Goal: Task Accomplishment & Management: Manage account settings

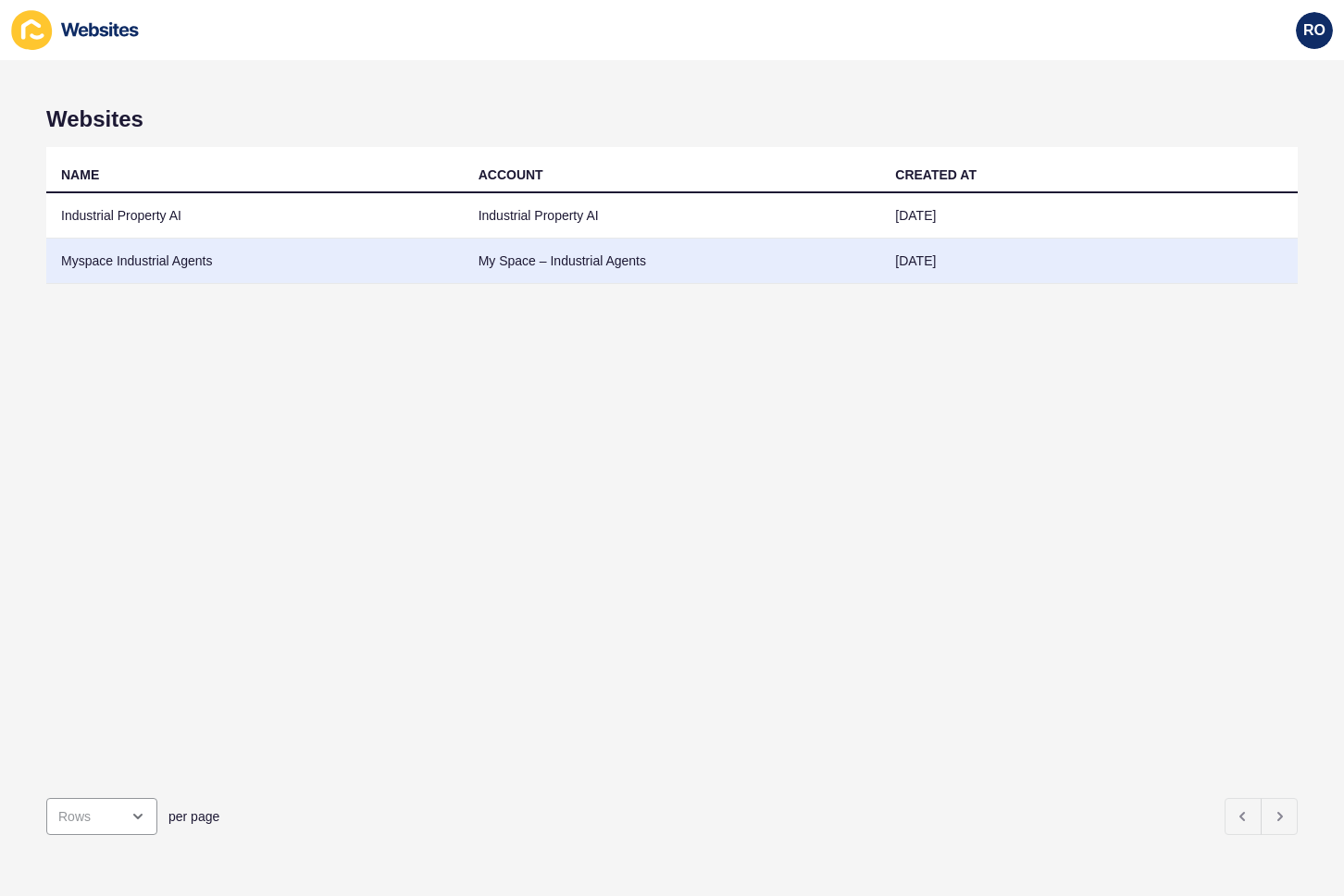
click at [164, 245] on td "Myspace Industrial Agents" at bounding box center [255, 261] width 417 height 45
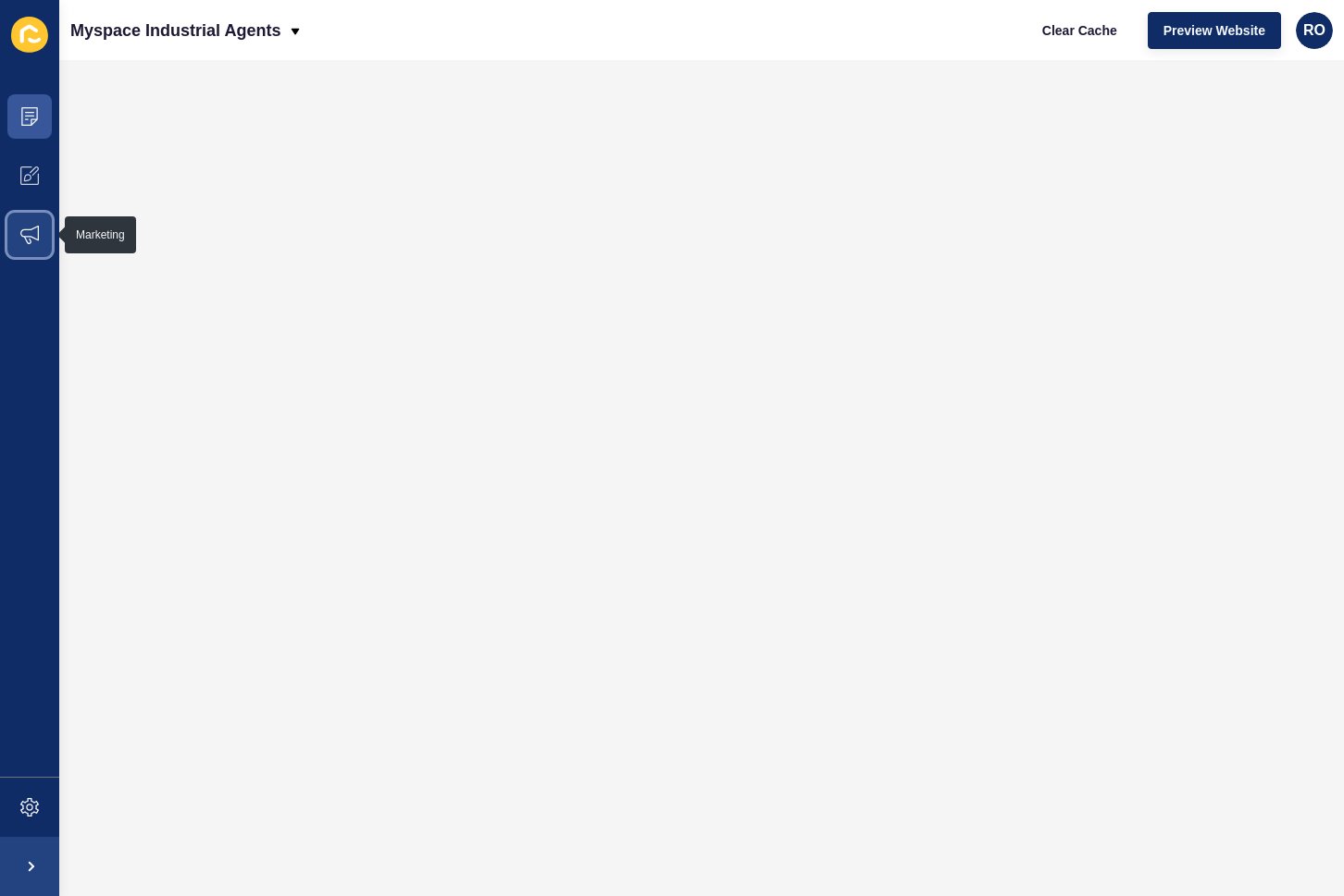
click at [39, 230] on span at bounding box center [30, 235] width 60 height 60
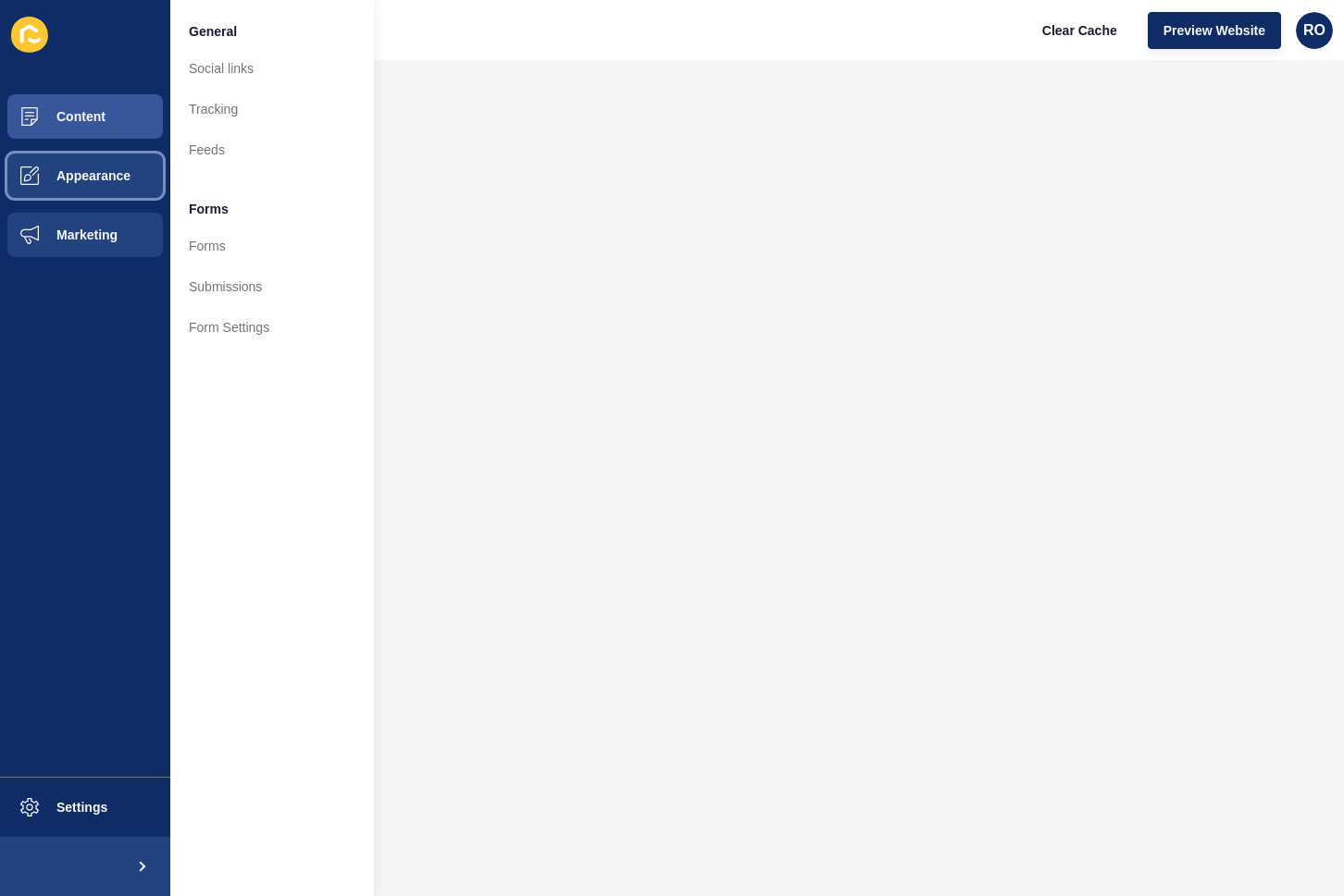
click at [40, 183] on span at bounding box center [30, 176] width 60 height 60
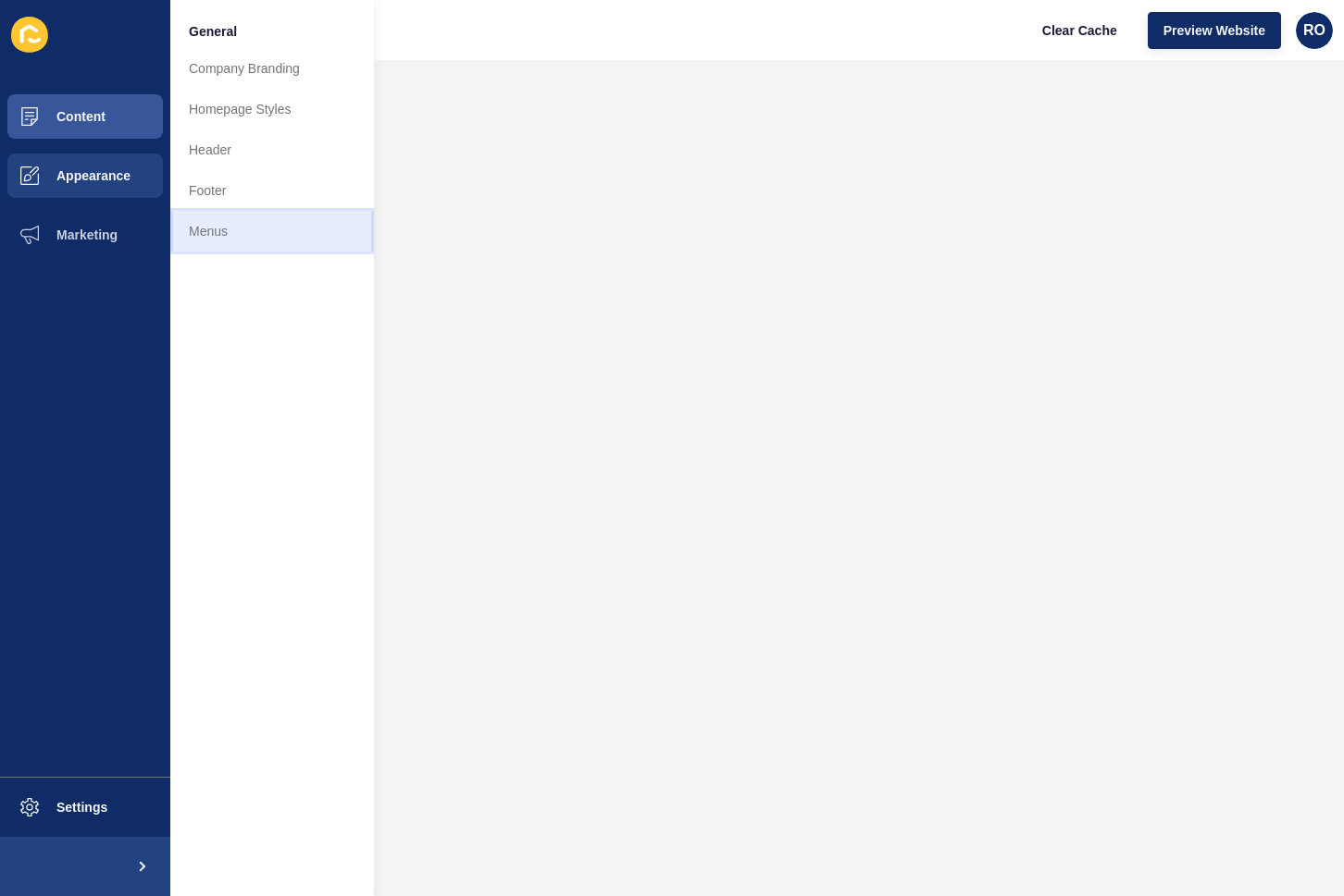
click at [238, 230] on link "Menus" at bounding box center [272, 231] width 204 height 40
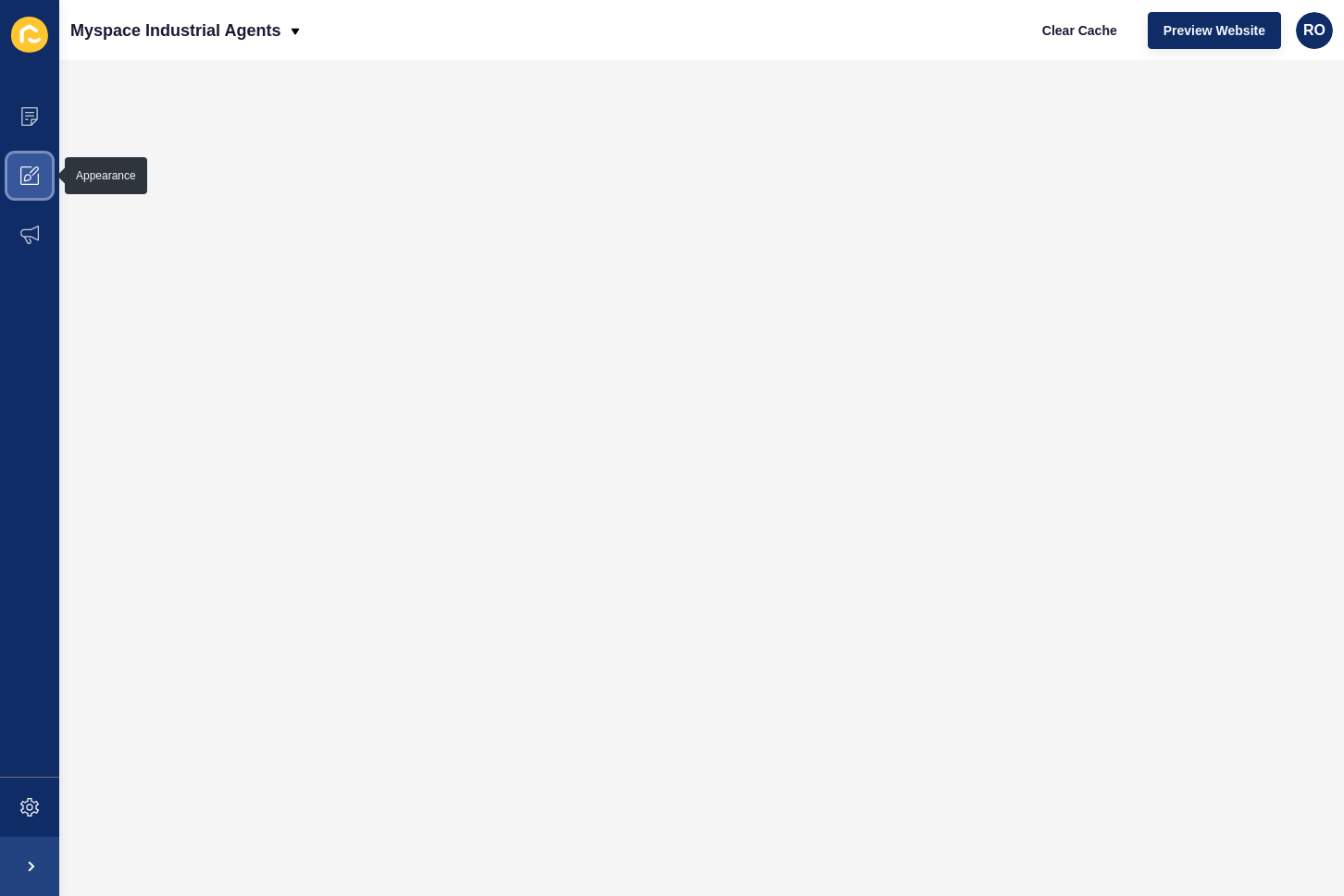
click at [26, 175] on icon at bounding box center [28, 178] width 8 height 8
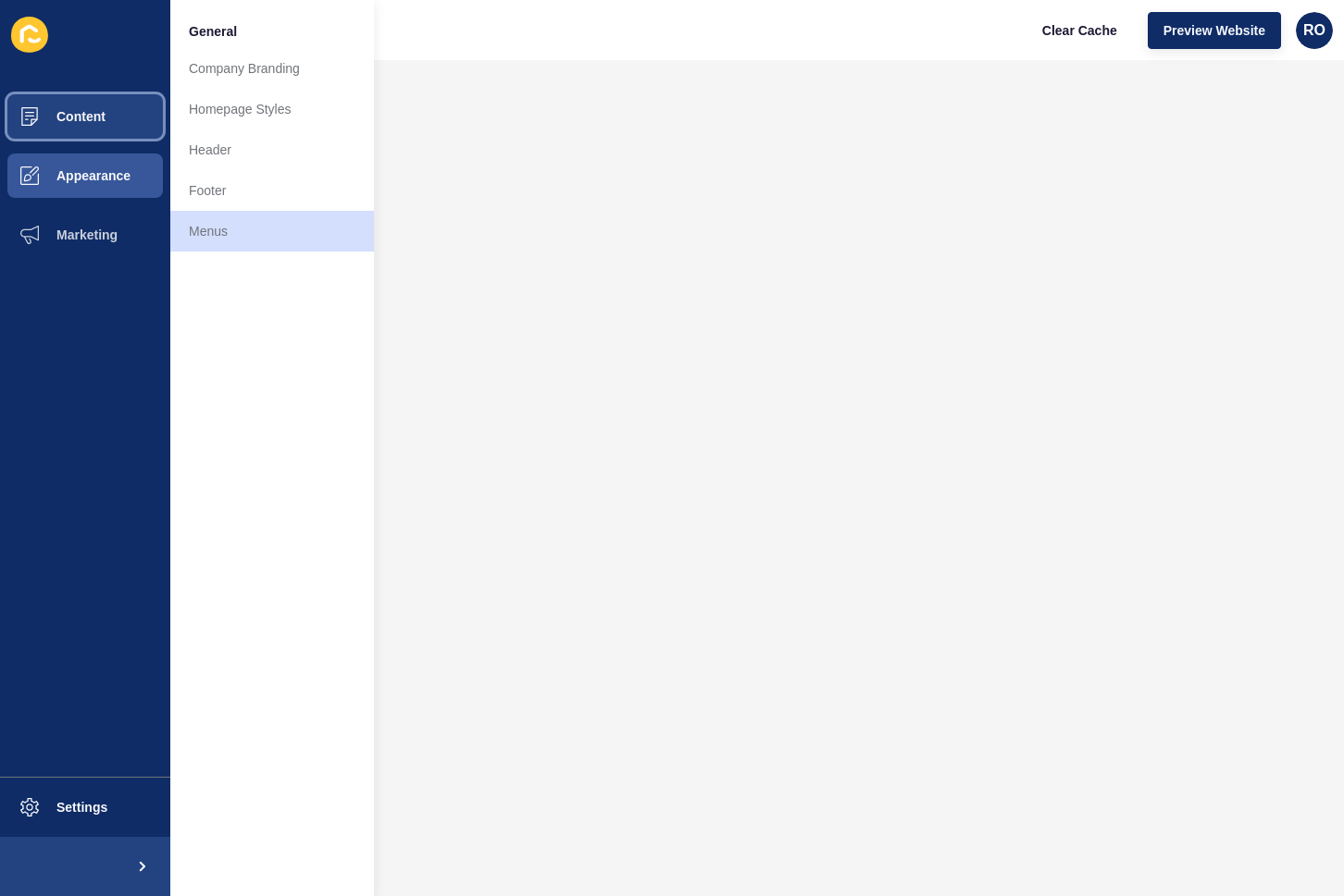
click at [106, 129] on button "Content" at bounding box center [85, 117] width 170 height 60
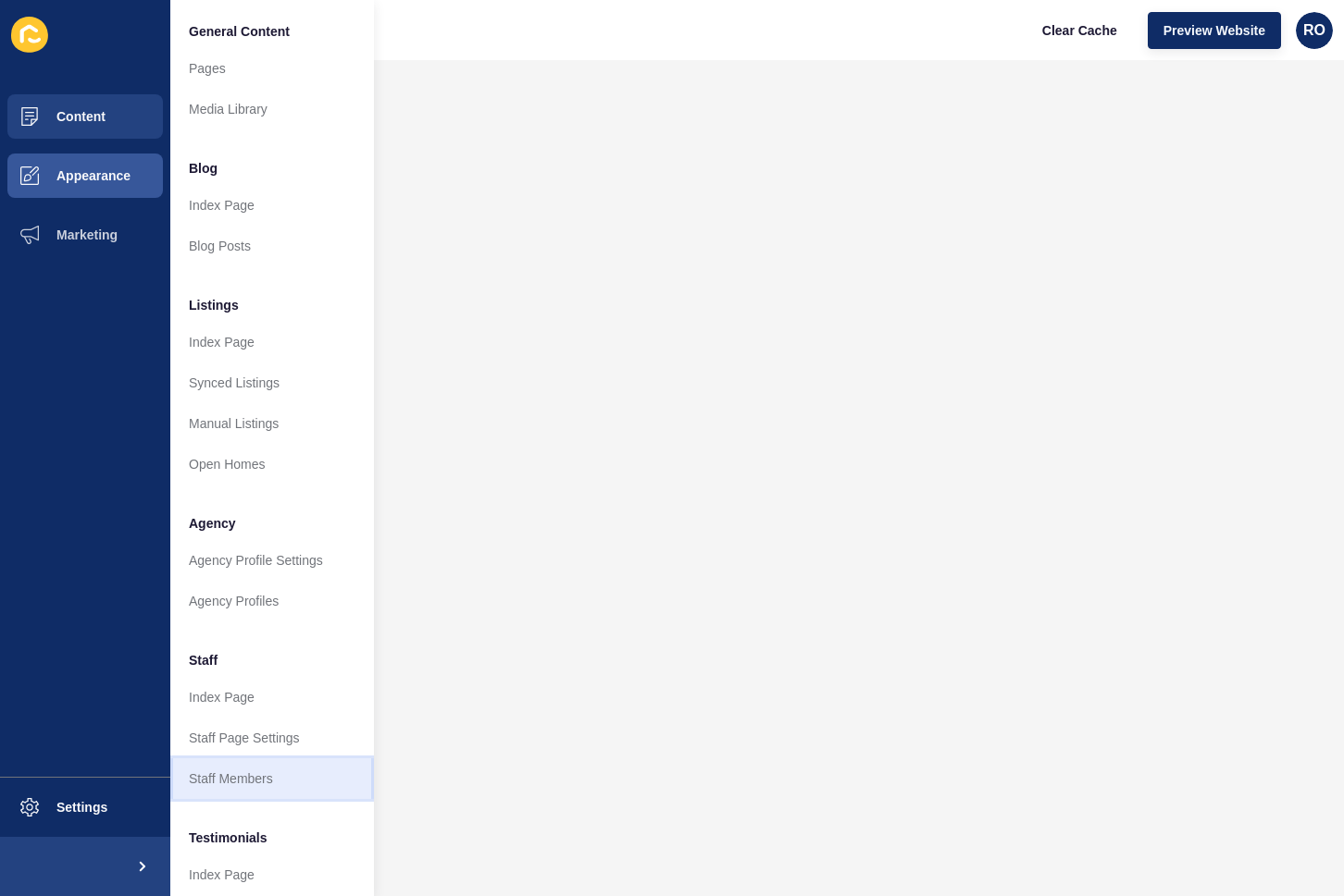
click at [265, 786] on link "Staff Members" at bounding box center [272, 779] width 204 height 40
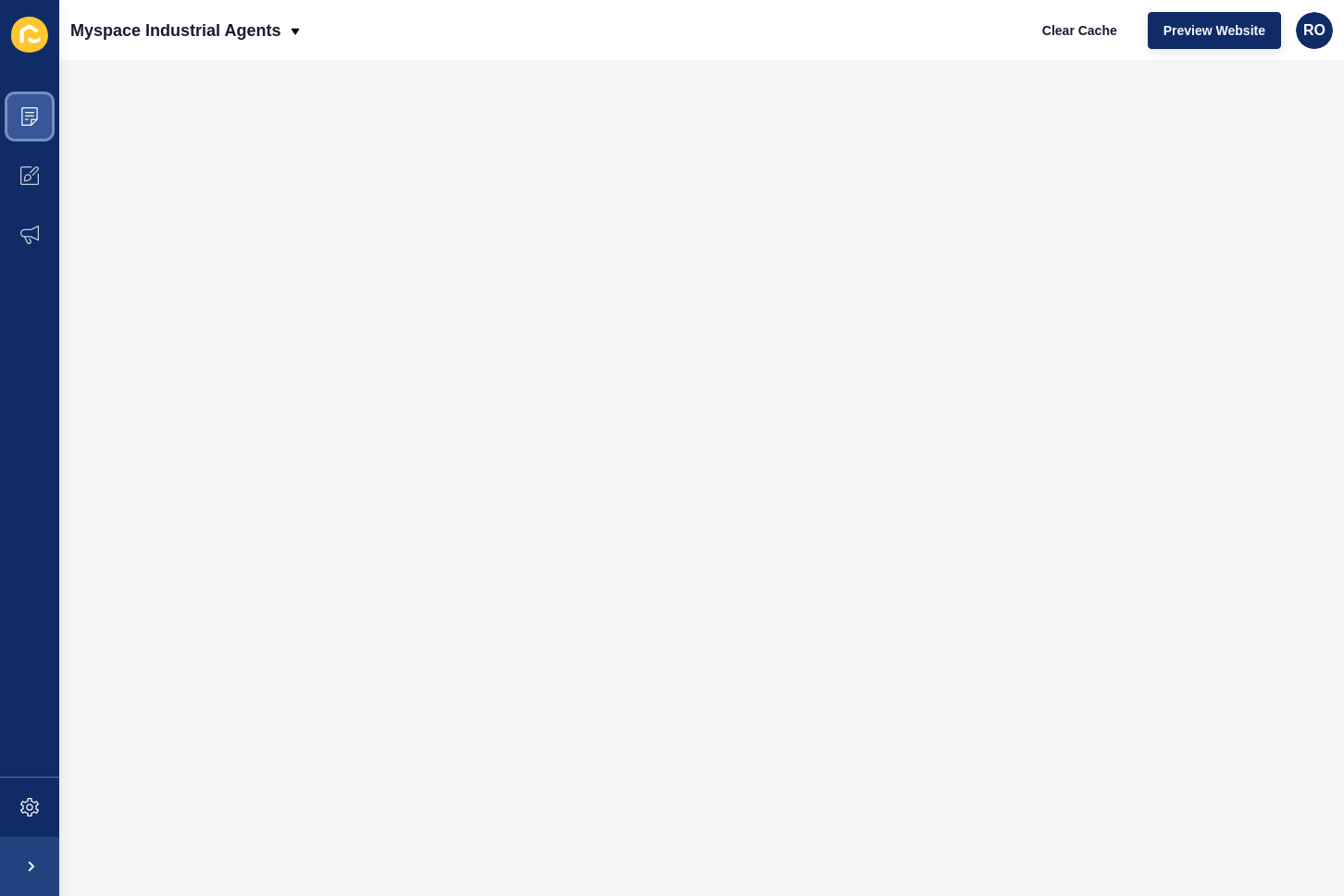
click at [30, 109] on icon at bounding box center [29, 116] width 18 height 18
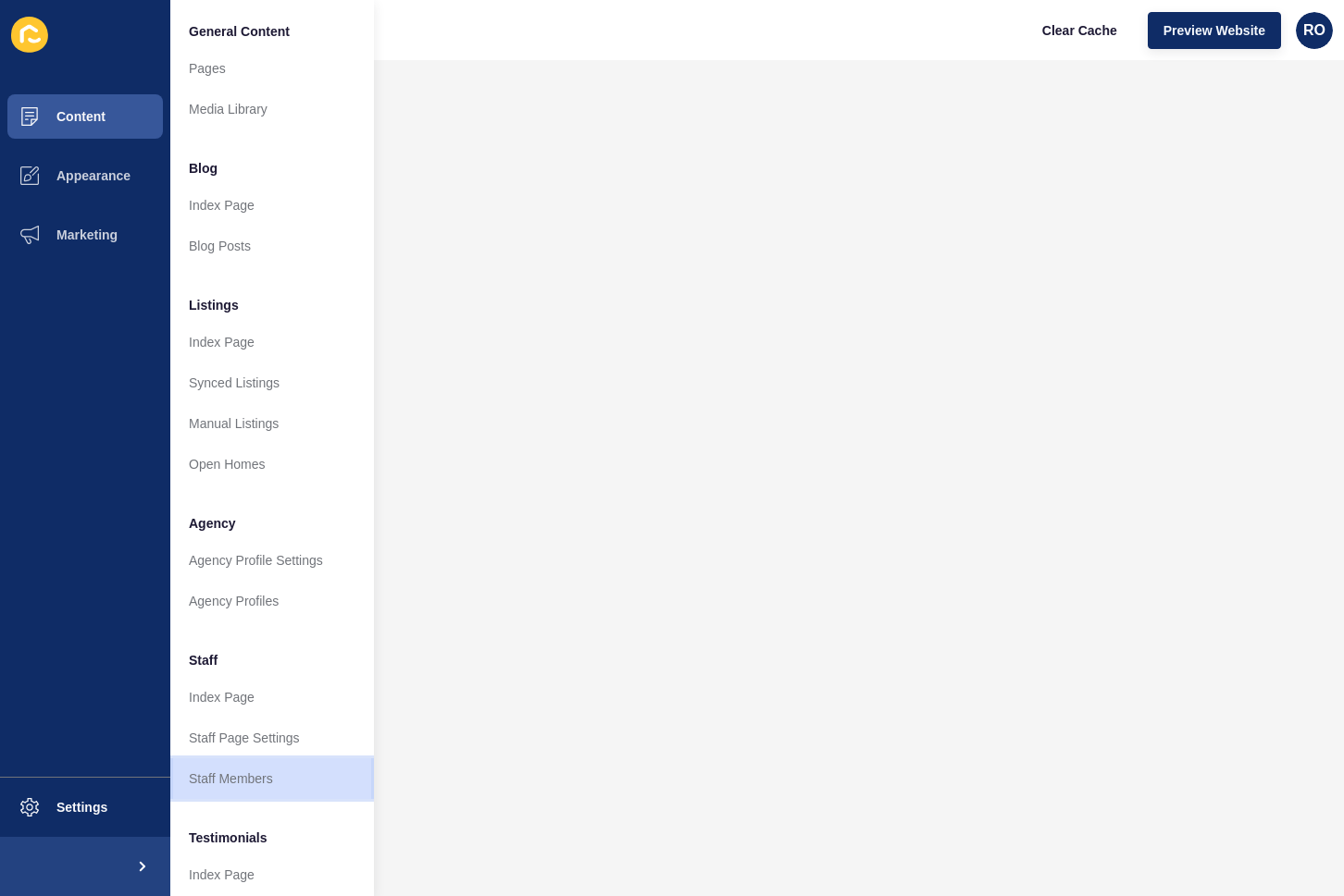
click at [290, 785] on link "Staff Members" at bounding box center [272, 779] width 204 height 40
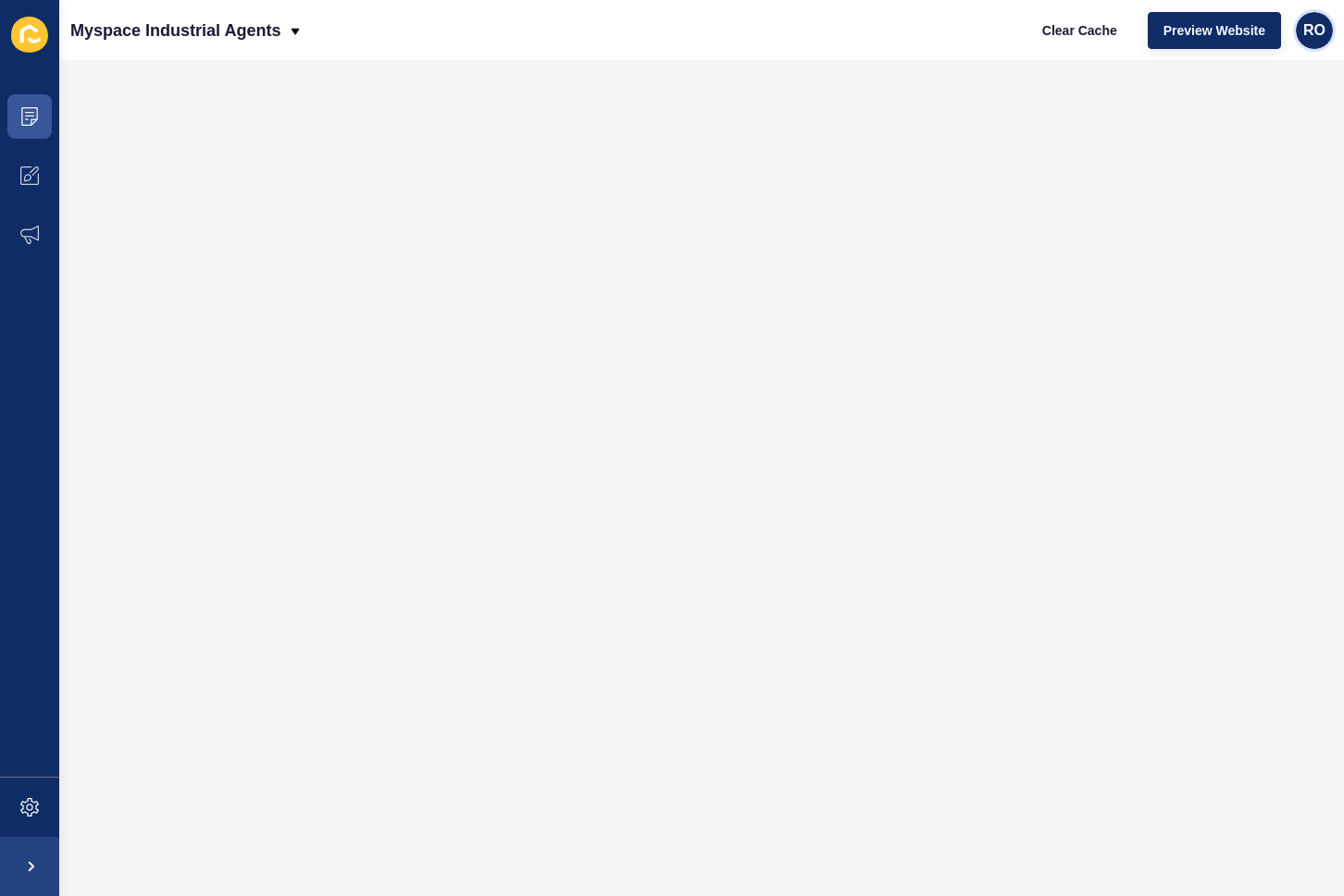
click at [1307, 21] on span "RO" at bounding box center [1313, 30] width 22 height 18
click at [1248, 29] on span "Preview Website" at bounding box center [1214, 30] width 102 height 18
